Goal: Obtain resource: Obtain resource

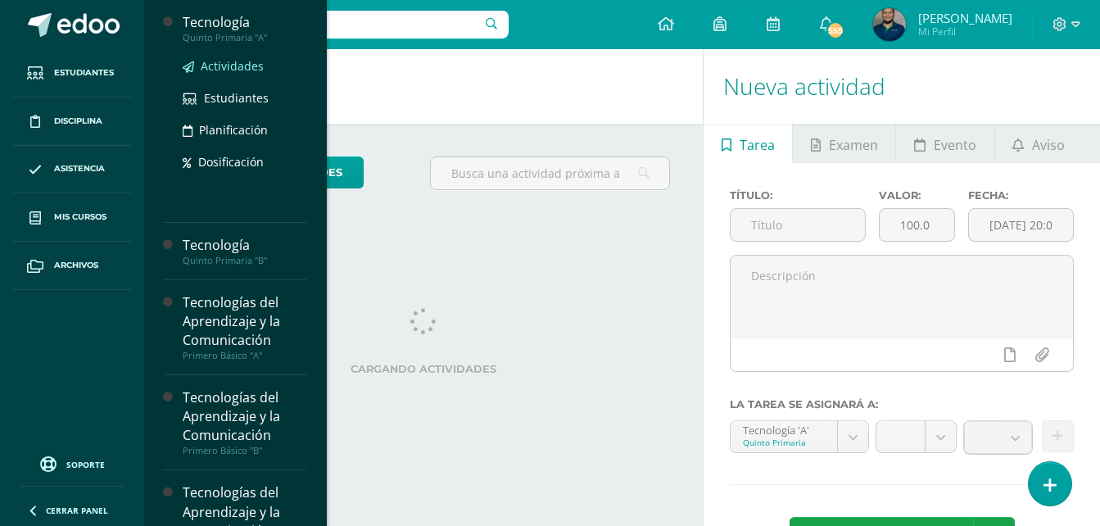
click at [229, 64] on span "Actividades" at bounding box center [232, 66] width 63 height 16
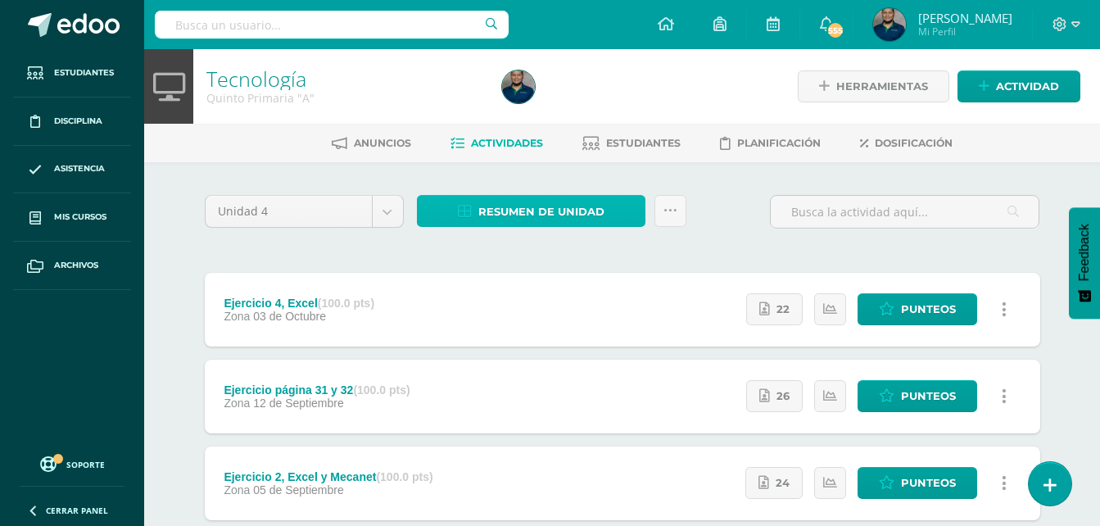
click at [557, 201] on span "Resumen de unidad" at bounding box center [541, 212] width 126 height 30
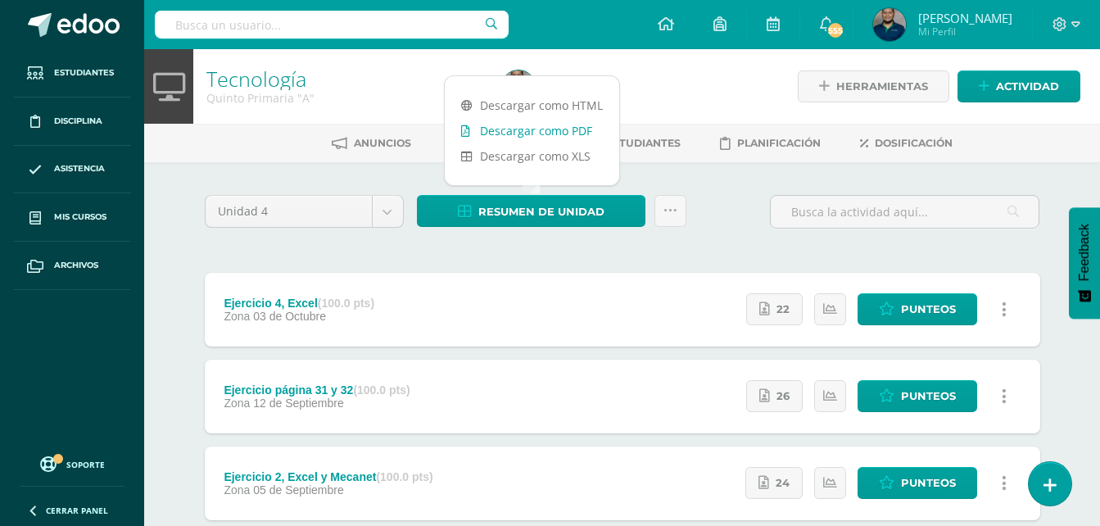
click at [547, 133] on link "Descargar como PDF" at bounding box center [532, 130] width 174 height 25
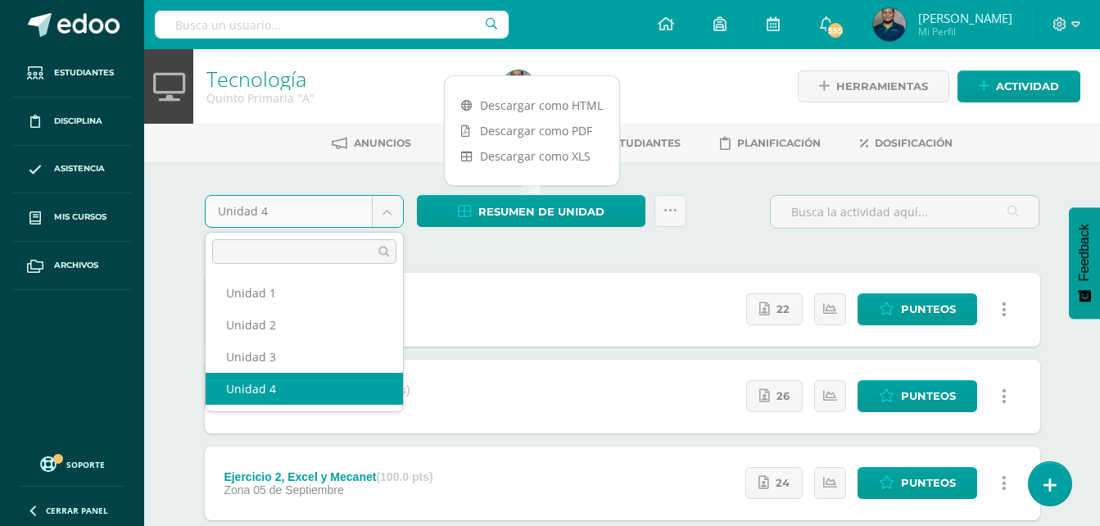
click at [382, 208] on body "Estudiantes Disciplina Asistencia Mis cursos Archivos Soporte Ayuda Reportar un…" at bounding box center [550, 358] width 1100 height 716
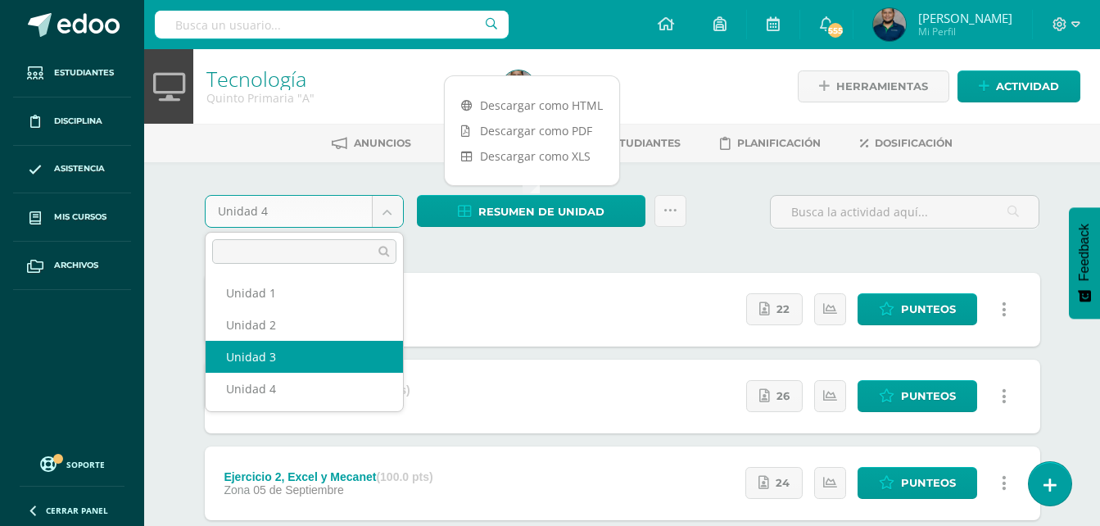
select select "Unidad 3"
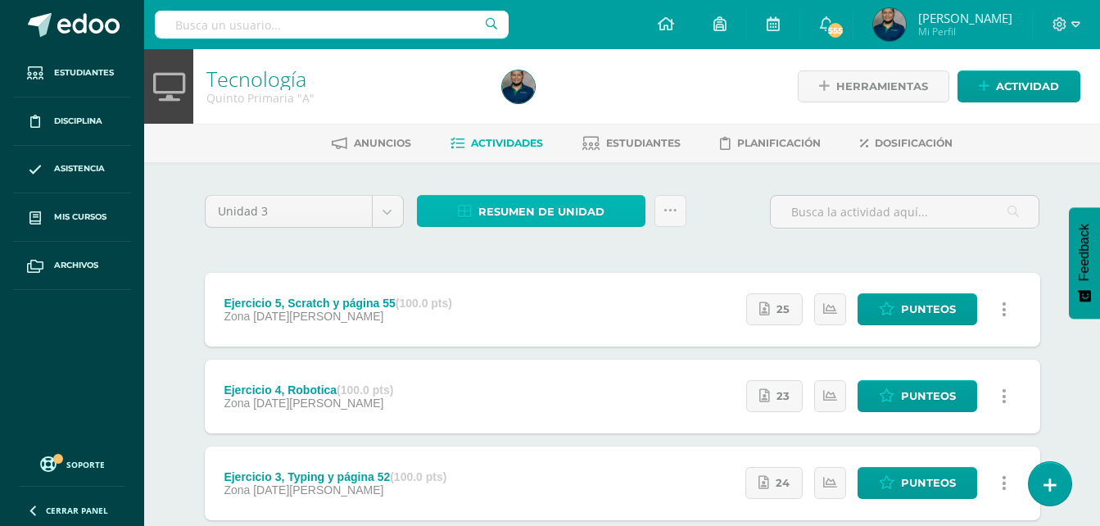
click at [486, 201] on span "Resumen de unidad" at bounding box center [541, 212] width 126 height 30
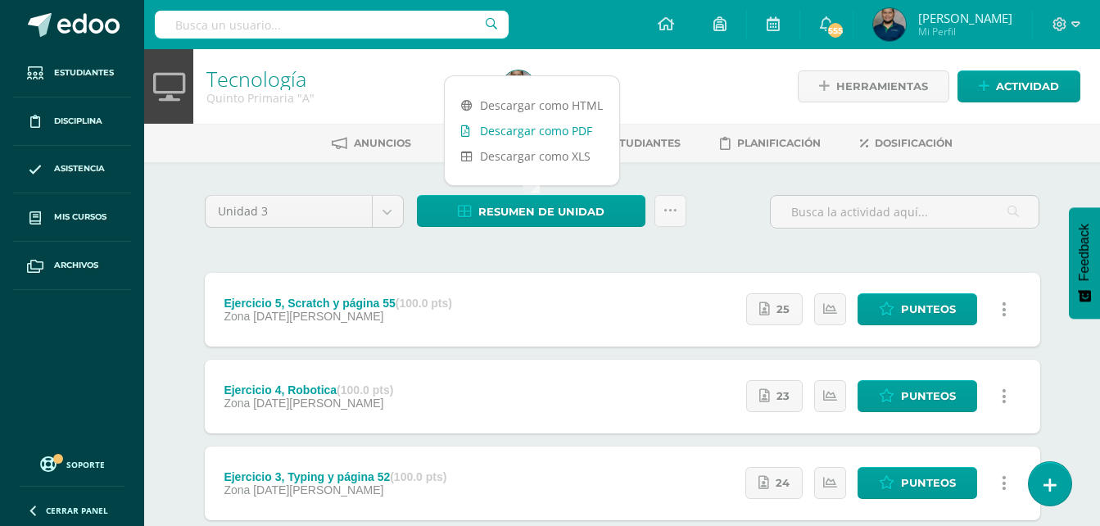
click at [547, 129] on link "Descargar como PDF" at bounding box center [532, 130] width 174 height 25
click at [382, 212] on body "Estudiantes Disciplina Asistencia Mis cursos Archivos Soporte Ayuda Reportar un…" at bounding box center [550, 401] width 1100 height 803
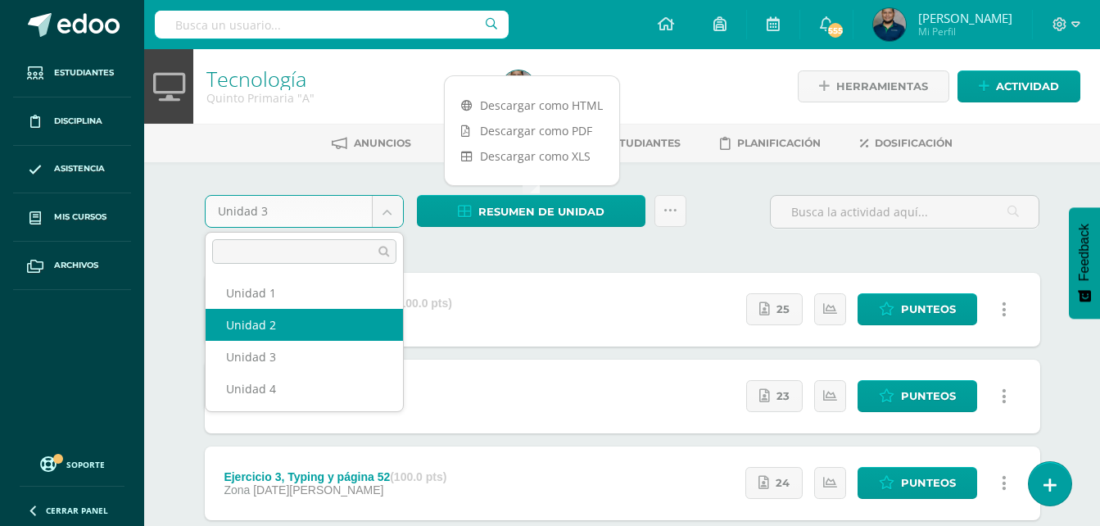
select select "Unidad 2"
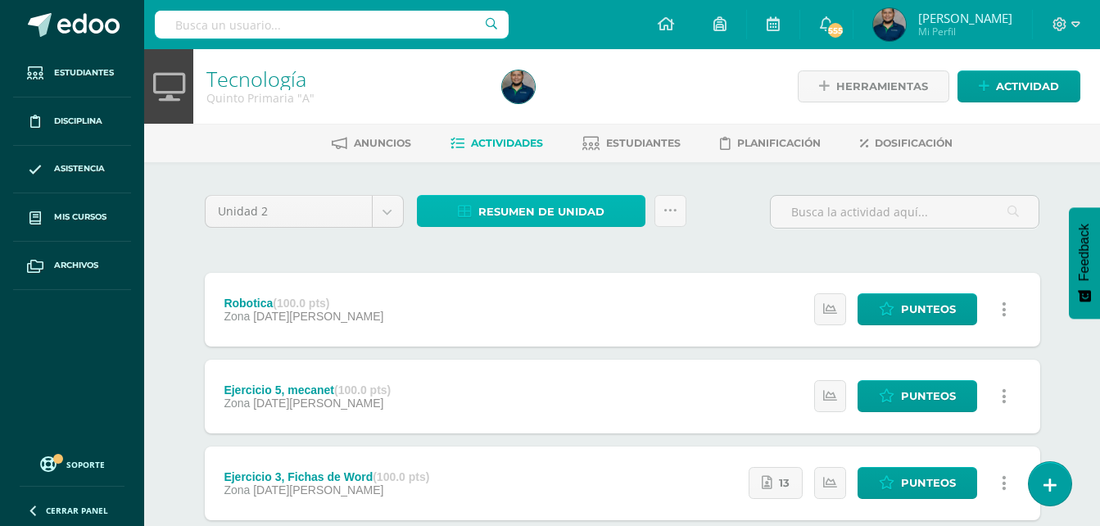
click at [562, 210] on span "Resumen de unidad" at bounding box center [541, 212] width 126 height 30
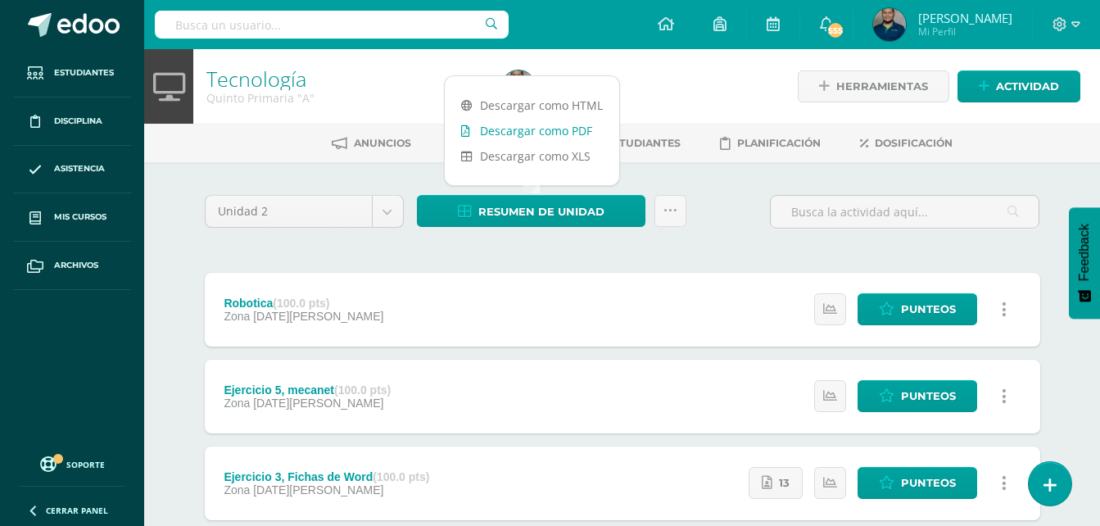
click at [549, 134] on link "Descargar como PDF" at bounding box center [532, 130] width 174 height 25
click at [382, 209] on body "Estudiantes Disciplina Asistencia Mis cursos Archivos Soporte Ayuda Reportar un…" at bounding box center [550, 401] width 1100 height 803
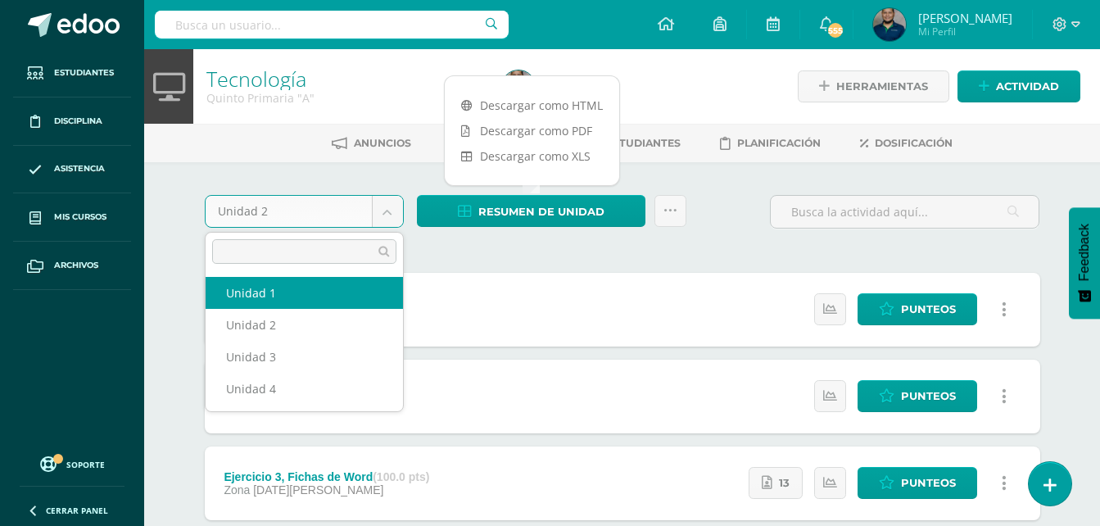
select select "Unidad 1"
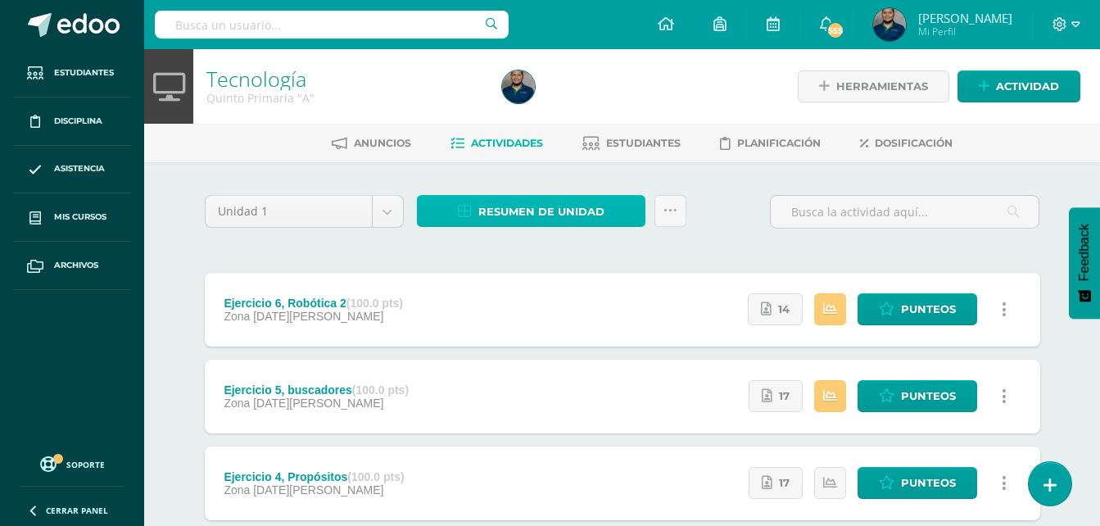
click at [482, 201] on span "Resumen de unidad" at bounding box center [541, 212] width 126 height 30
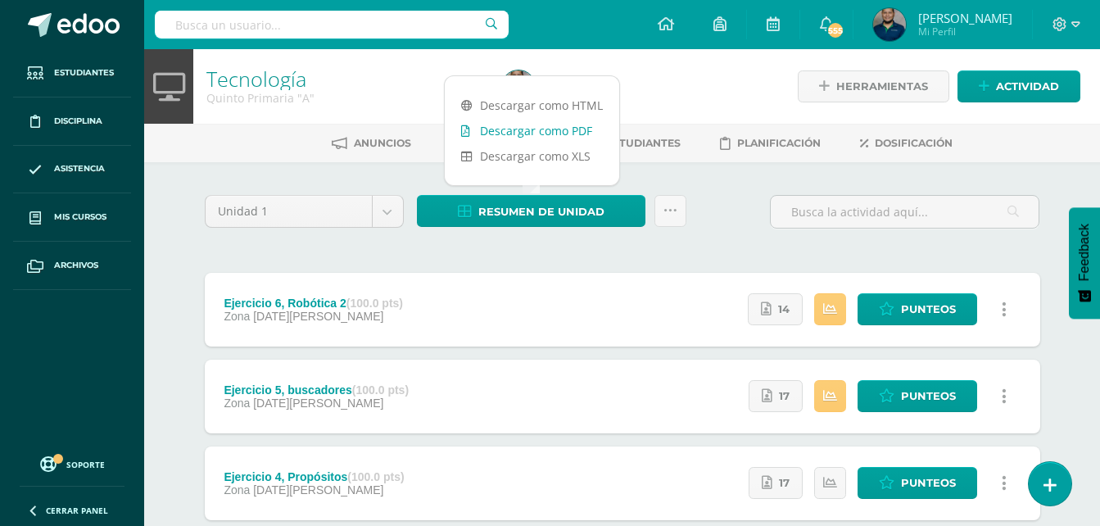
click at [492, 129] on link "Descargar como PDF" at bounding box center [532, 130] width 174 height 25
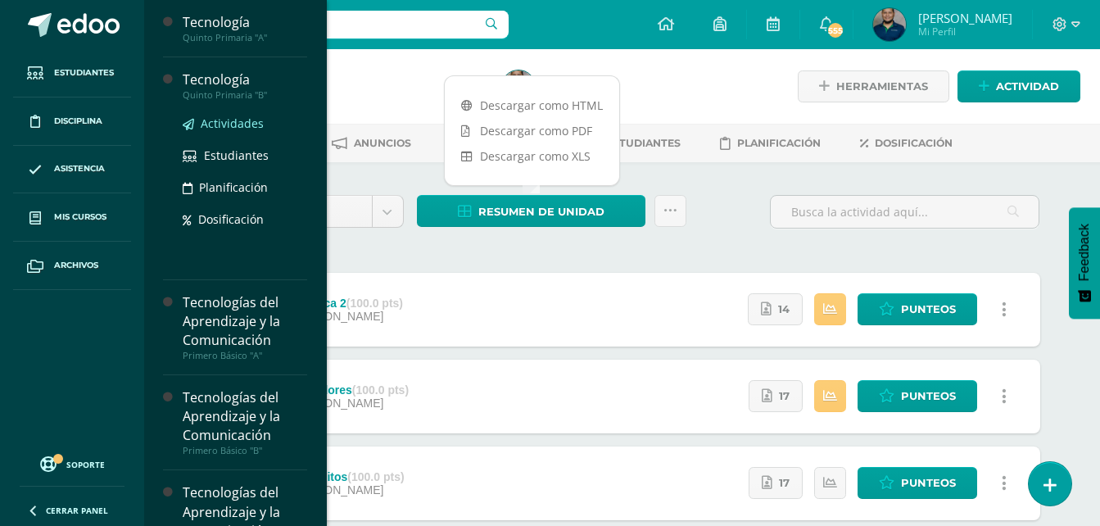
click at [236, 123] on span "Actividades" at bounding box center [232, 123] width 63 height 16
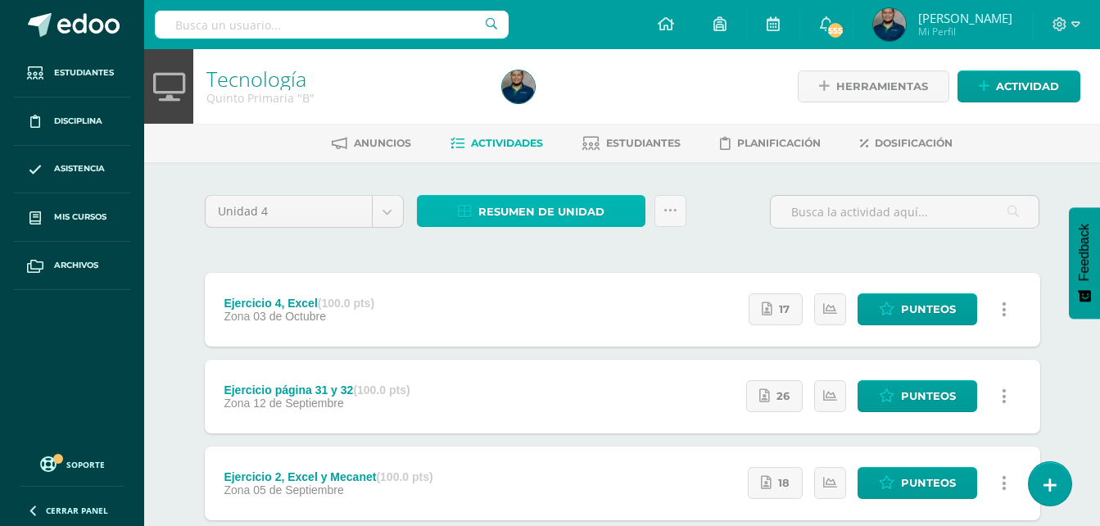
click at [518, 216] on span "Resumen de unidad" at bounding box center [541, 212] width 126 height 30
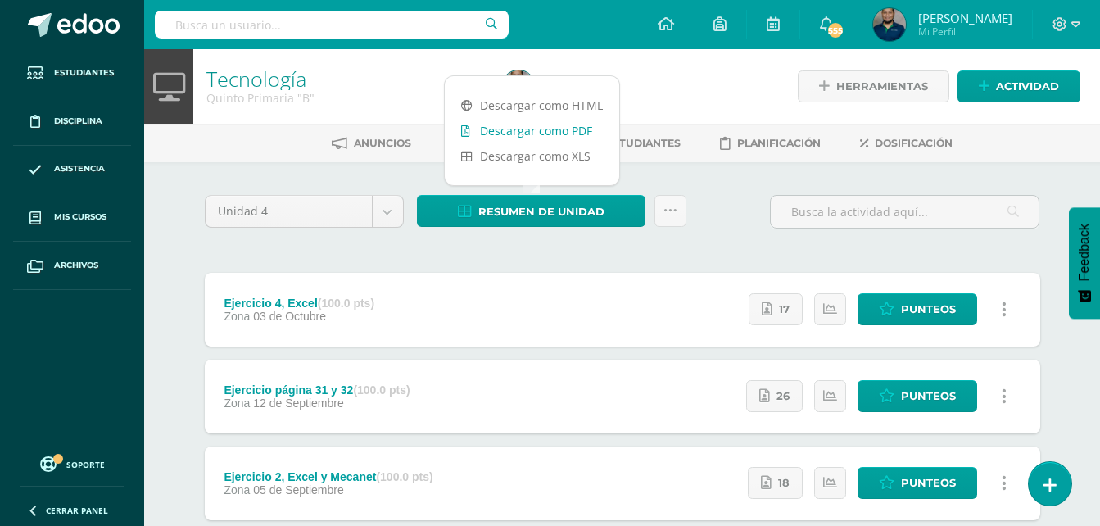
click at [553, 130] on link "Descargar como PDF" at bounding box center [532, 130] width 174 height 25
click at [391, 215] on body "Estudiantes Disciplina Asistencia Mis cursos Archivos Soporte Ayuda Reportar un…" at bounding box center [550, 358] width 1100 height 716
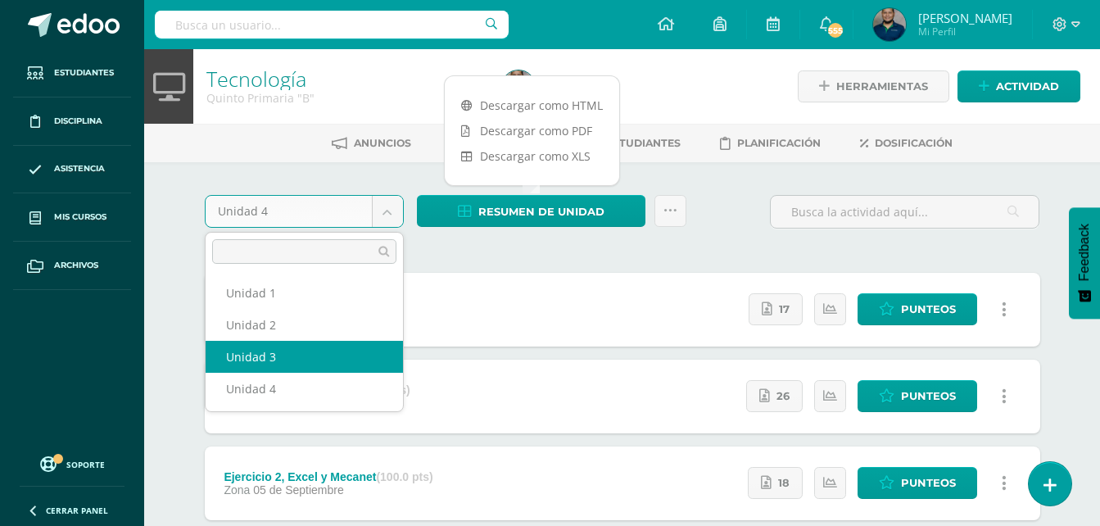
select select "Unidad 3"
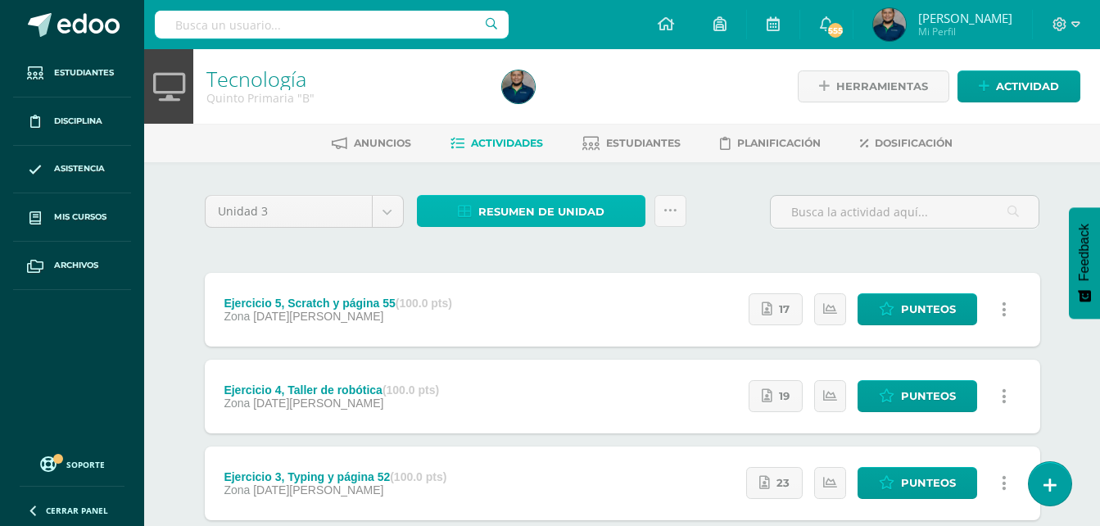
click at [526, 210] on span "Resumen de unidad" at bounding box center [541, 212] width 126 height 30
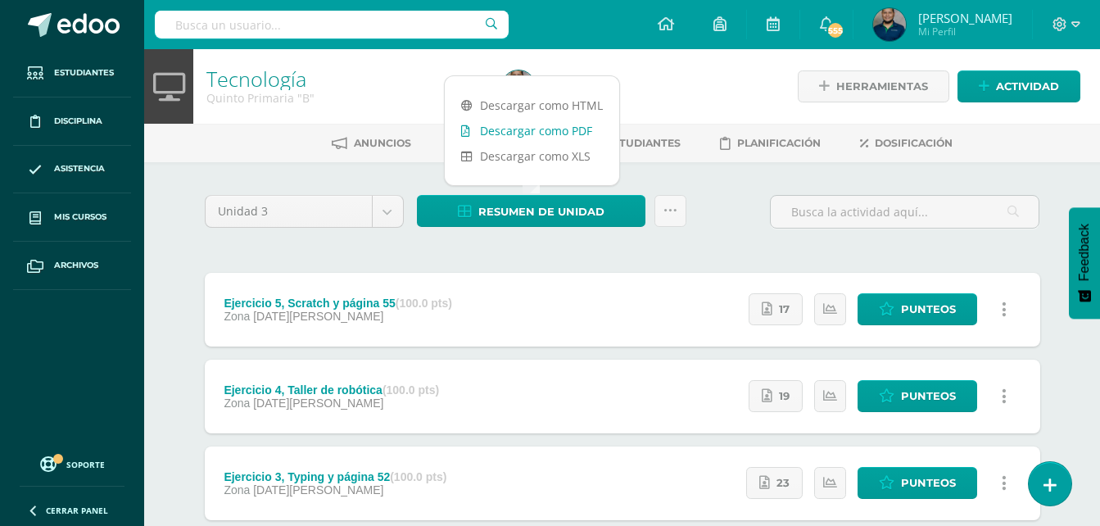
click at [556, 126] on link "Descargar como PDF" at bounding box center [532, 130] width 174 height 25
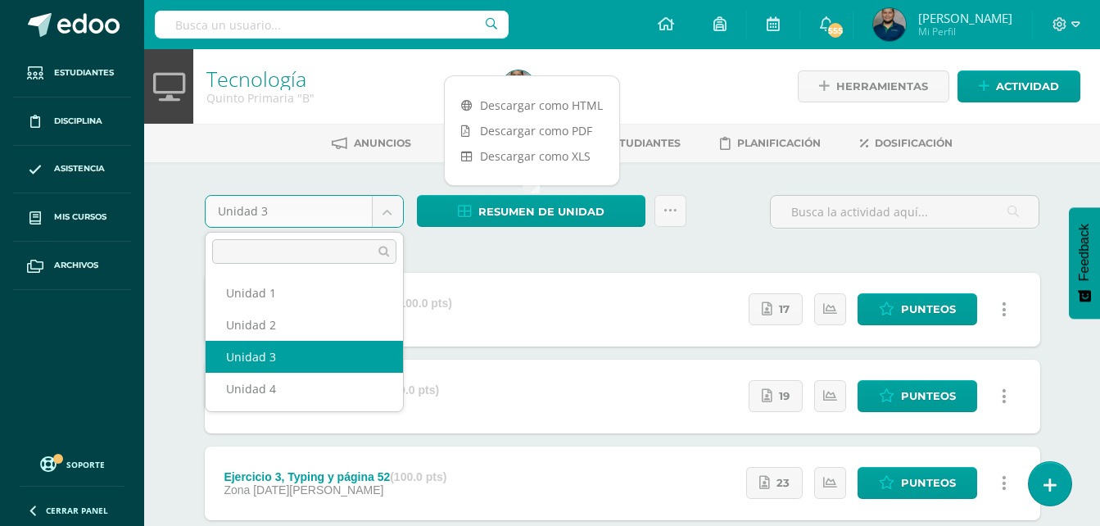
click at [382, 209] on body "Estudiantes Disciplina Asistencia Mis cursos Archivos Soporte Ayuda Reportar un…" at bounding box center [550, 401] width 1100 height 803
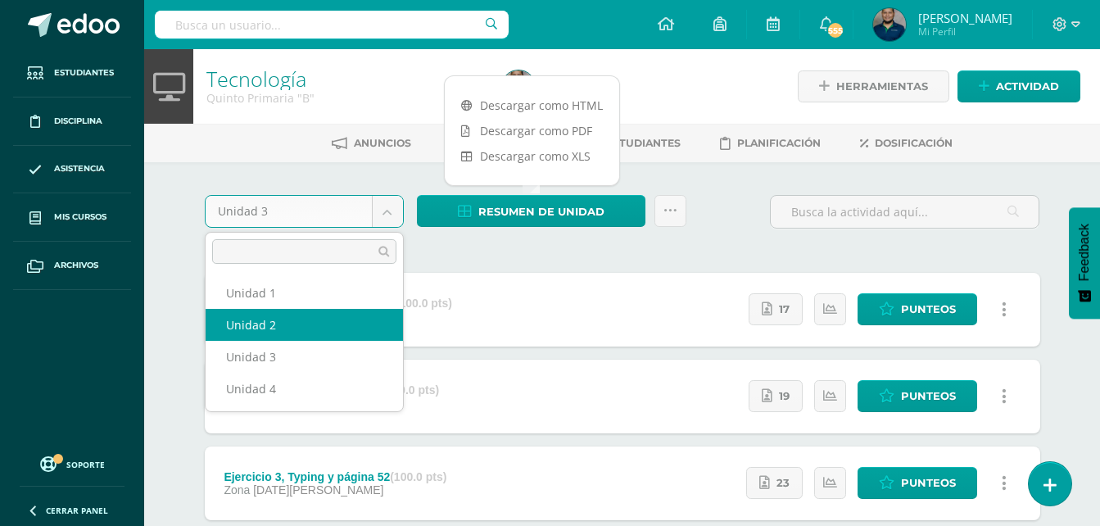
select select "Unidad 2"
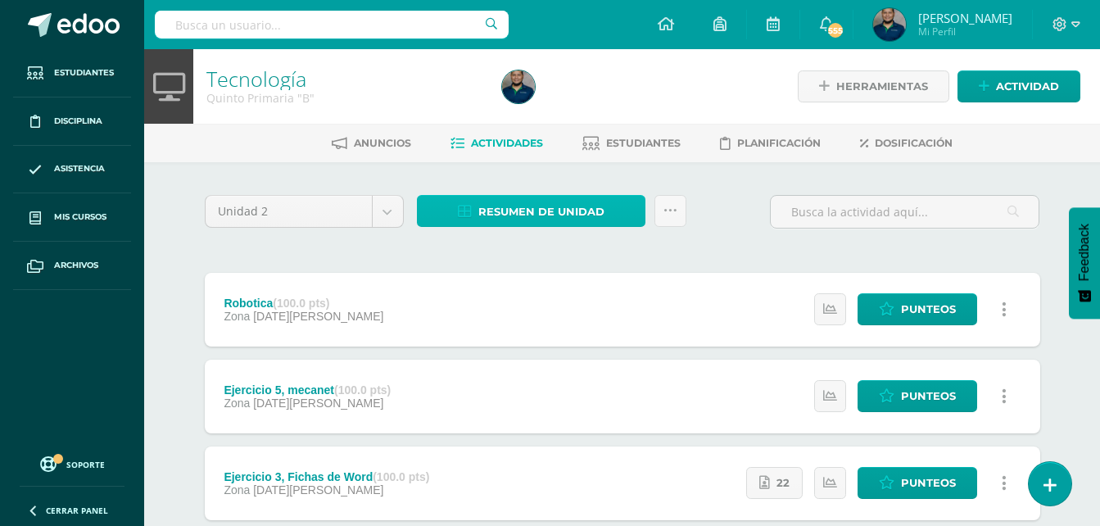
click at [545, 215] on span "Resumen de unidad" at bounding box center [541, 212] width 126 height 30
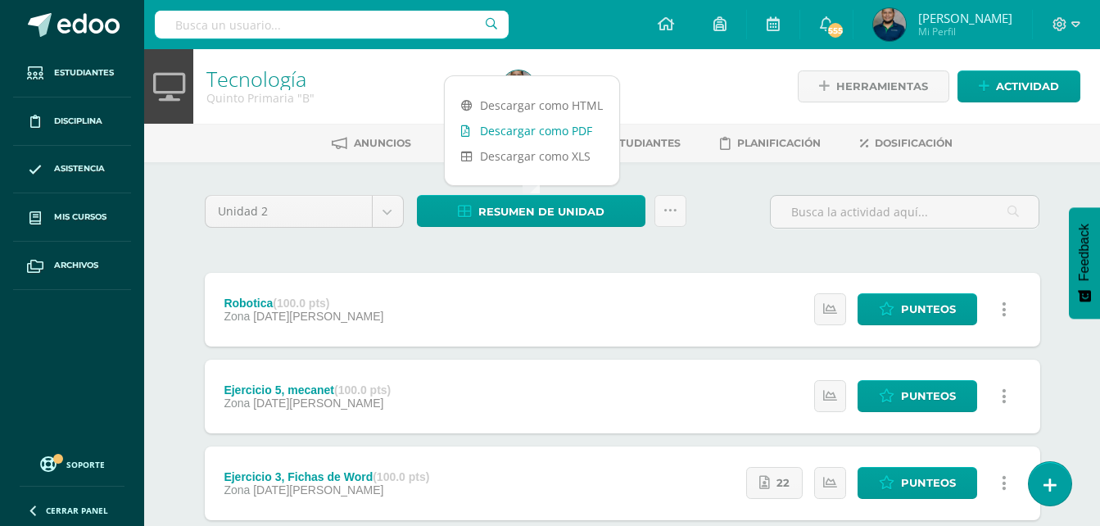
click at [572, 131] on link "Descargar como PDF" at bounding box center [532, 130] width 174 height 25
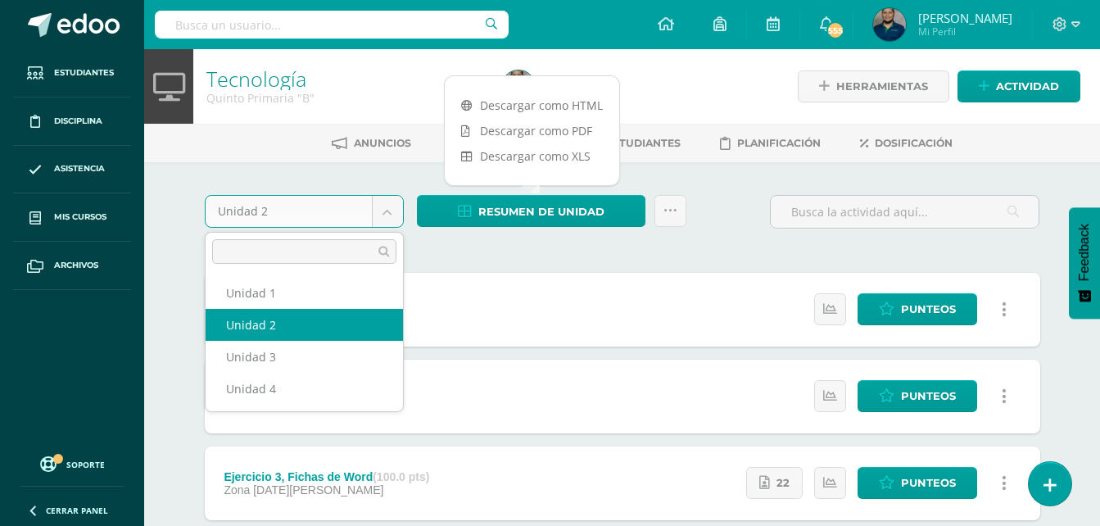
click at [388, 206] on body "Estudiantes Disciplina Asistencia Mis cursos Archivos Soporte Ayuda Reportar un…" at bounding box center [550, 401] width 1100 height 803
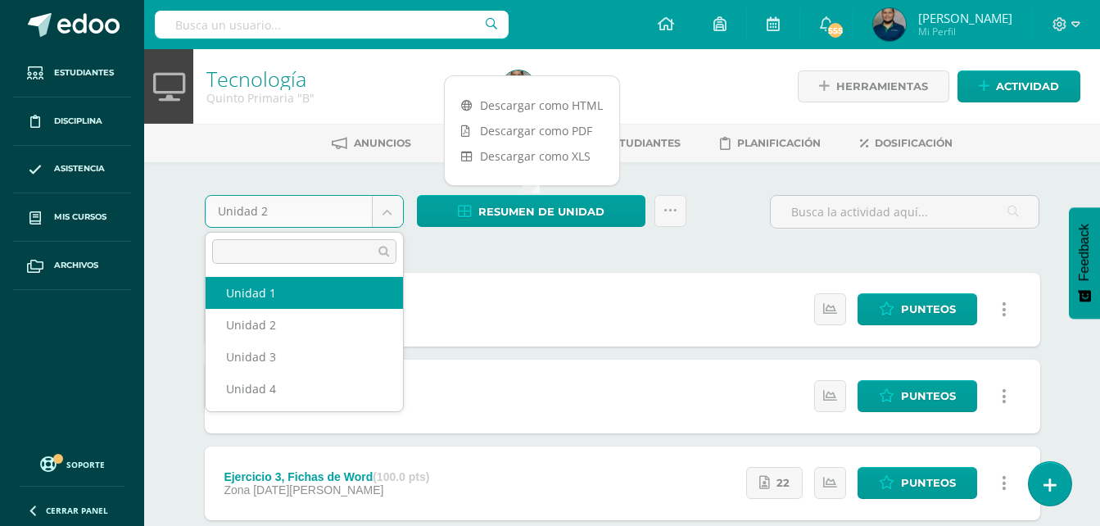
select select "Unidad 1"
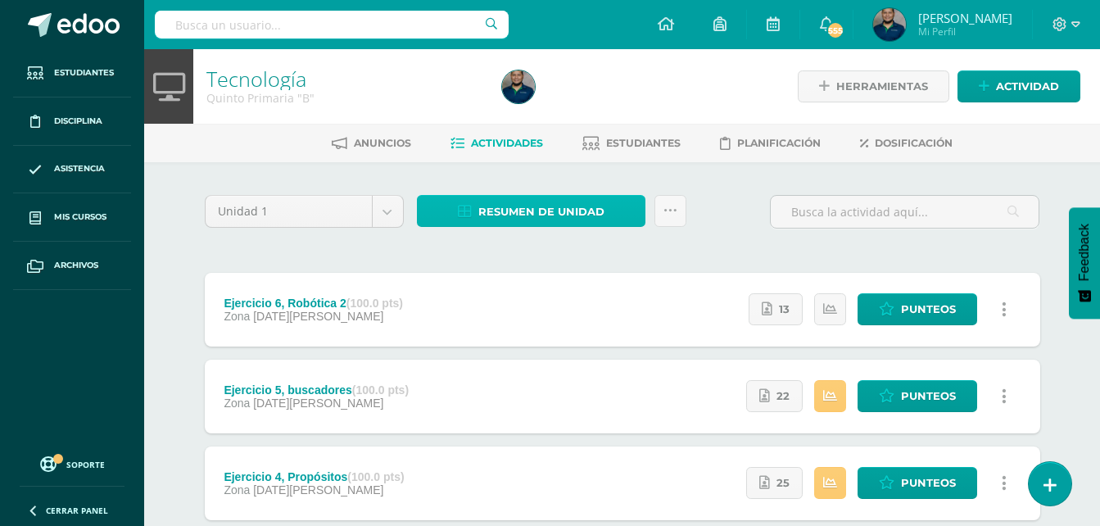
click at [526, 213] on span "Resumen de unidad" at bounding box center [541, 212] width 126 height 30
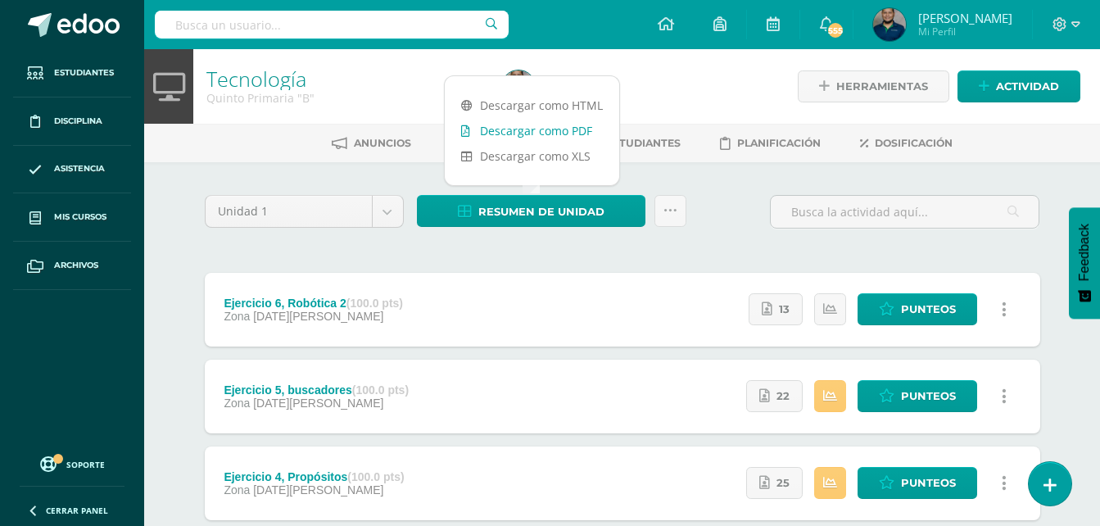
click at [518, 136] on link "Descargar como PDF" at bounding box center [532, 130] width 174 height 25
